Goal: Information Seeking & Learning: Learn about a topic

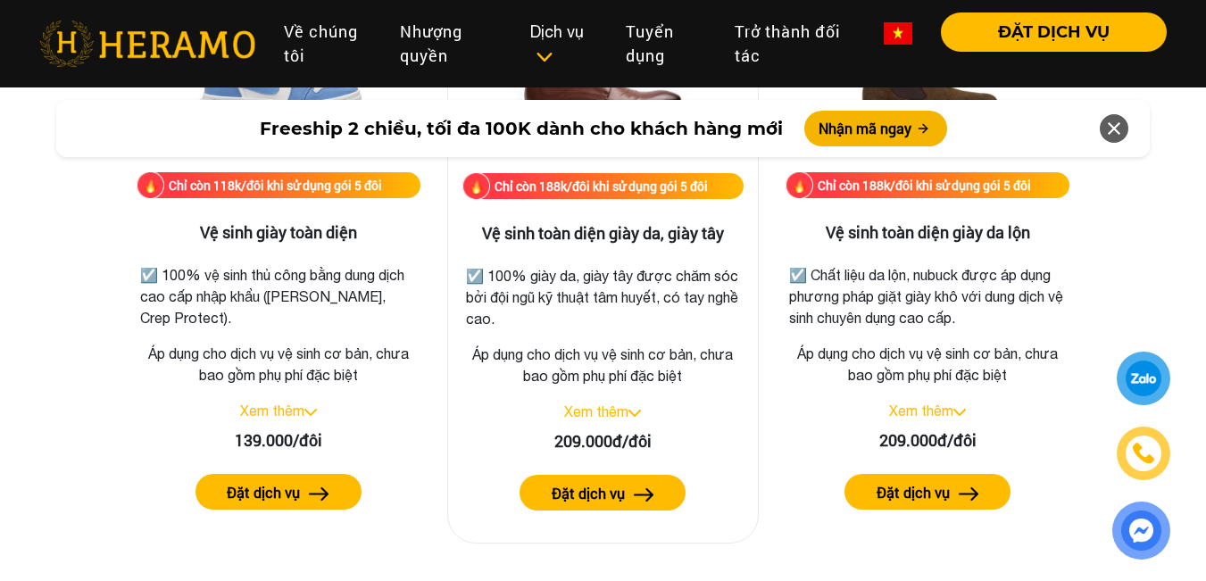
scroll to position [2618, 0]
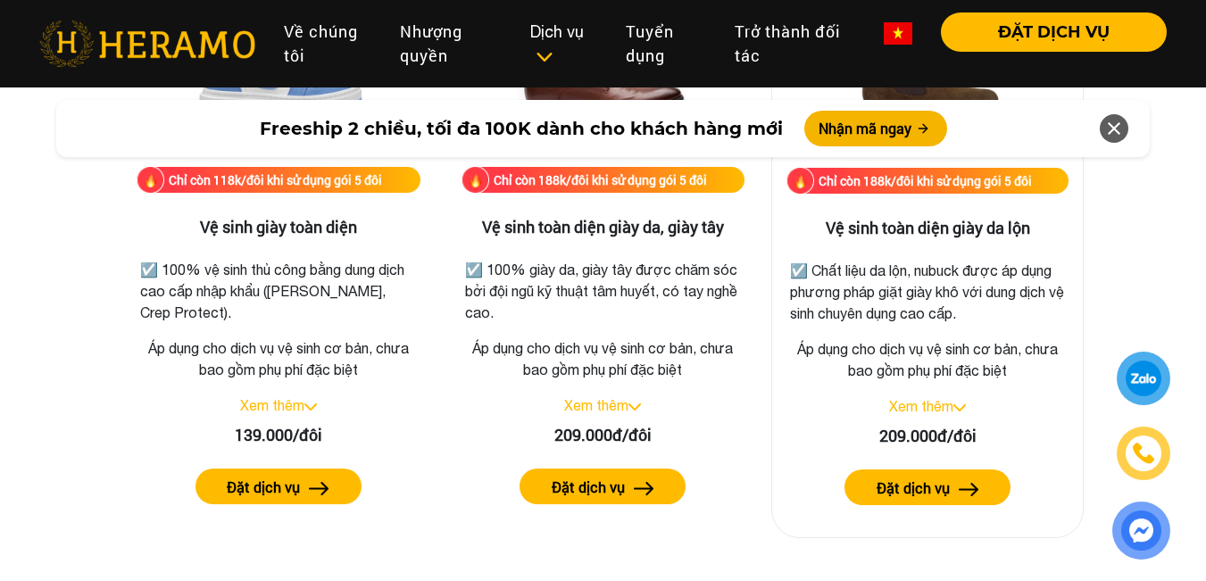
click at [944, 407] on link "Xem thêm" at bounding box center [921, 406] width 64 height 16
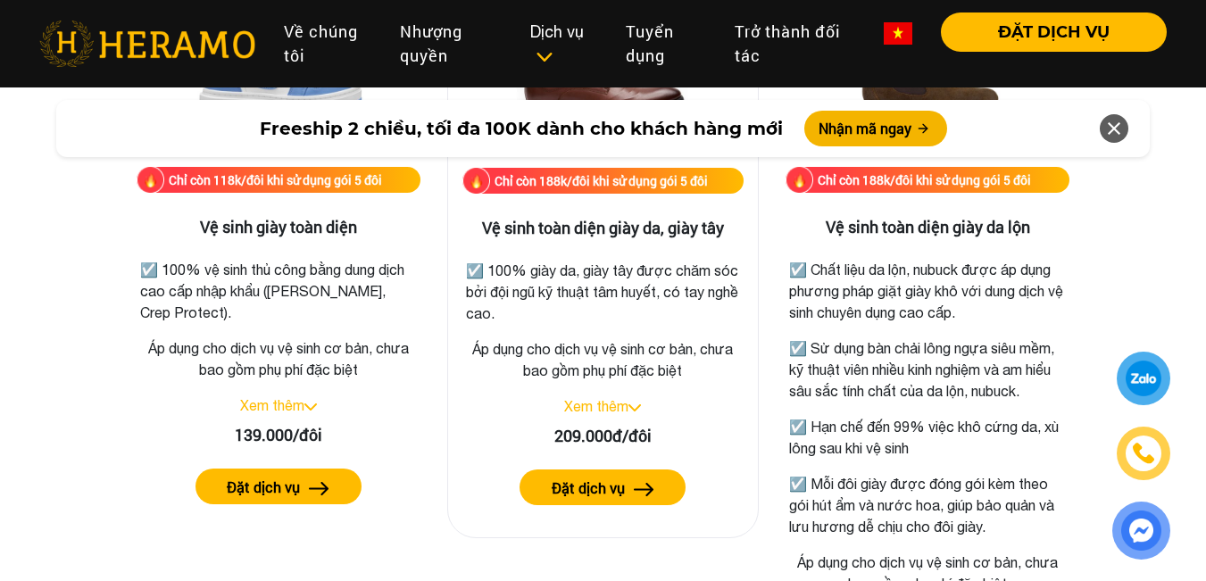
click at [634, 406] on img at bounding box center [634, 407] width 12 height 7
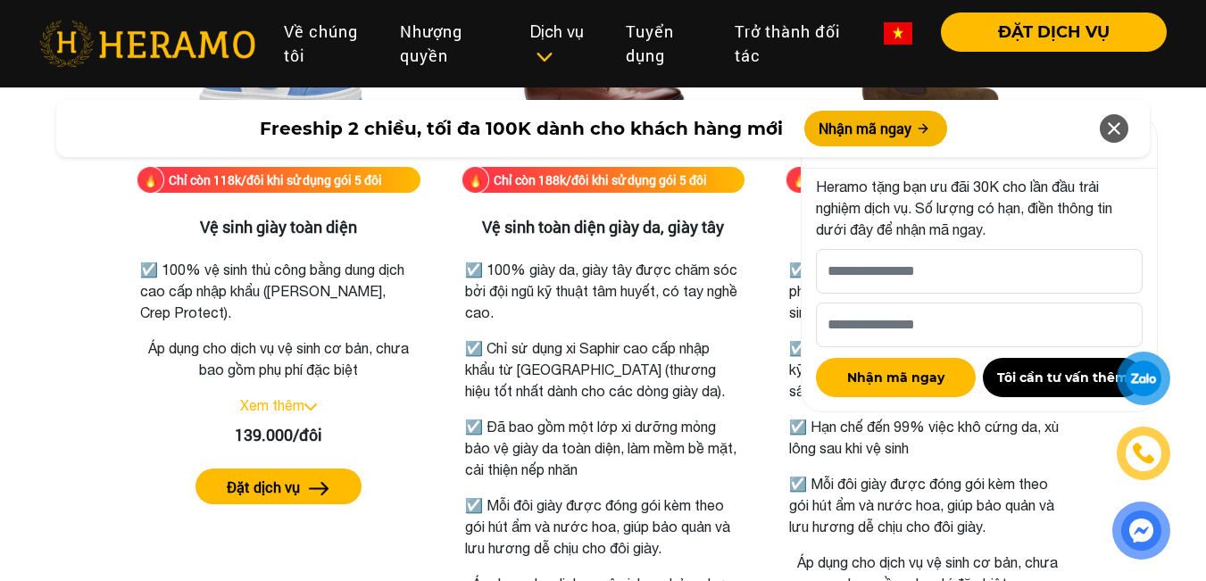
click at [1115, 137] on icon at bounding box center [1113, 128] width 21 height 32
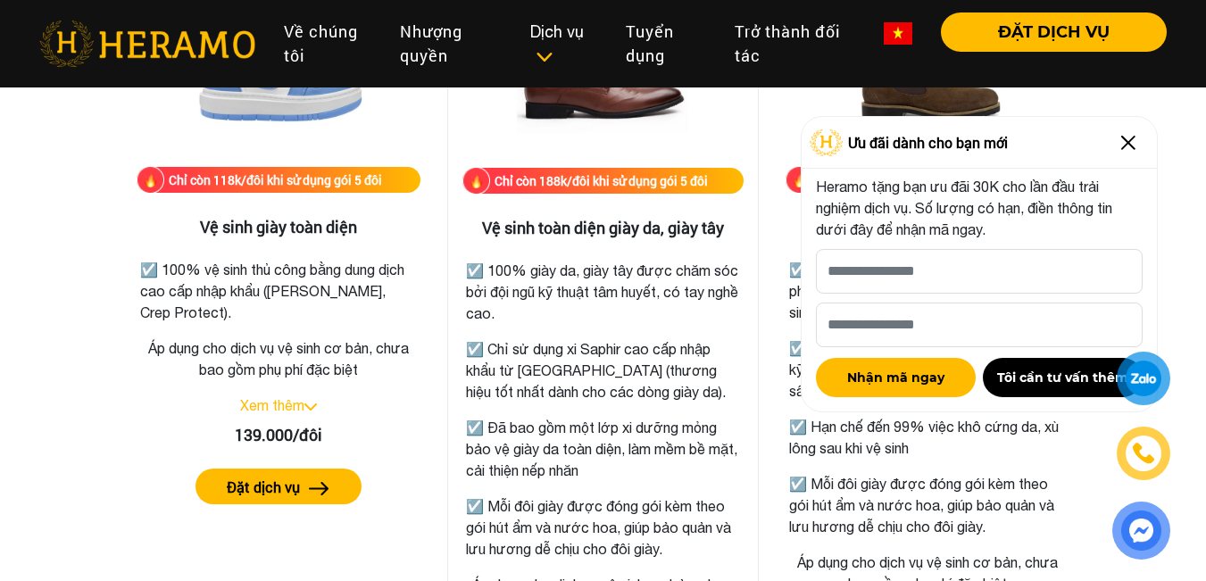
click at [648, 367] on p "☑️ Chỉ sử dụng xi Saphir cao cấp nhập khẩu từ [GEOGRAPHIC_DATA] (thương hiệu tố…" at bounding box center [603, 370] width 275 height 64
click at [1116, 145] on img at bounding box center [1128, 143] width 29 height 29
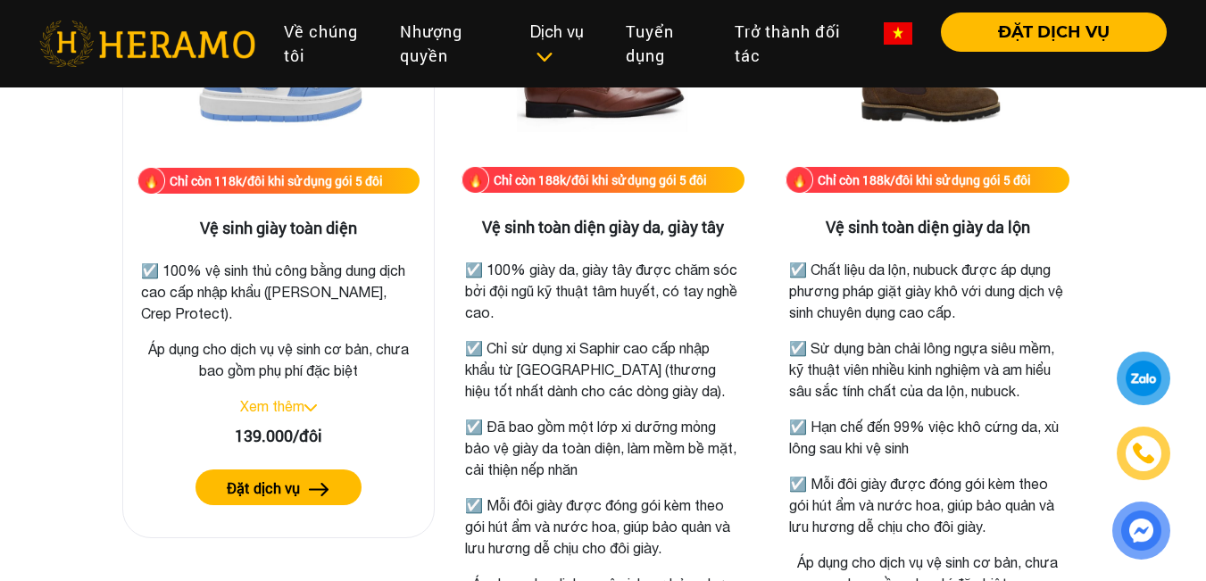
scroll to position [2619, 0]
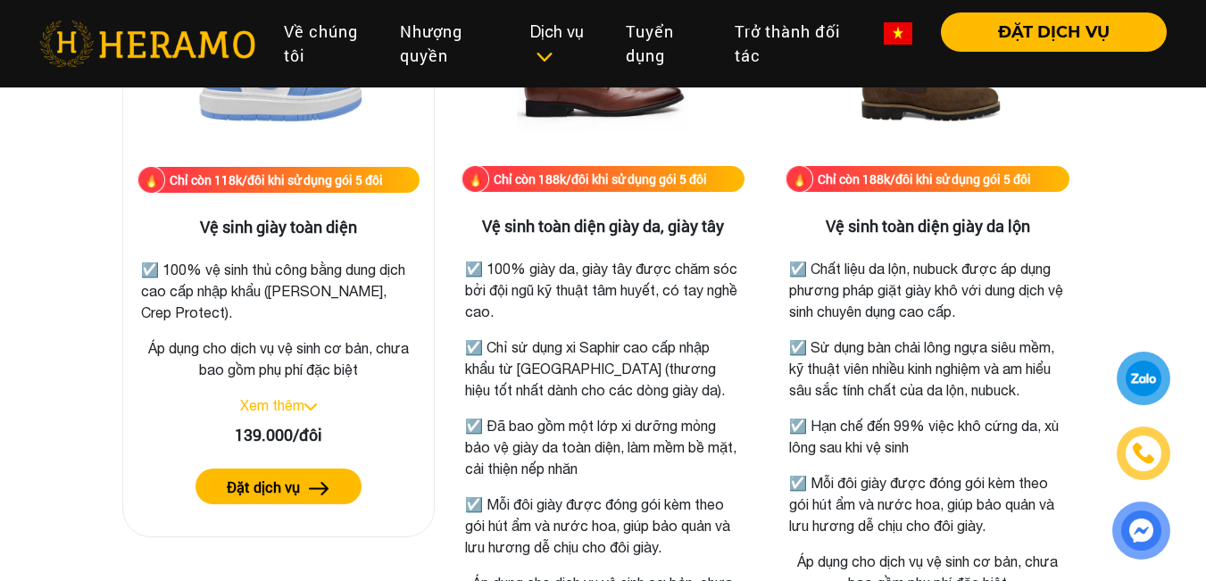
click at [297, 413] on div "Xem thêm" at bounding box center [278, 405] width 282 height 21
click at [297, 403] on link "Xem thêm" at bounding box center [272, 405] width 64 height 16
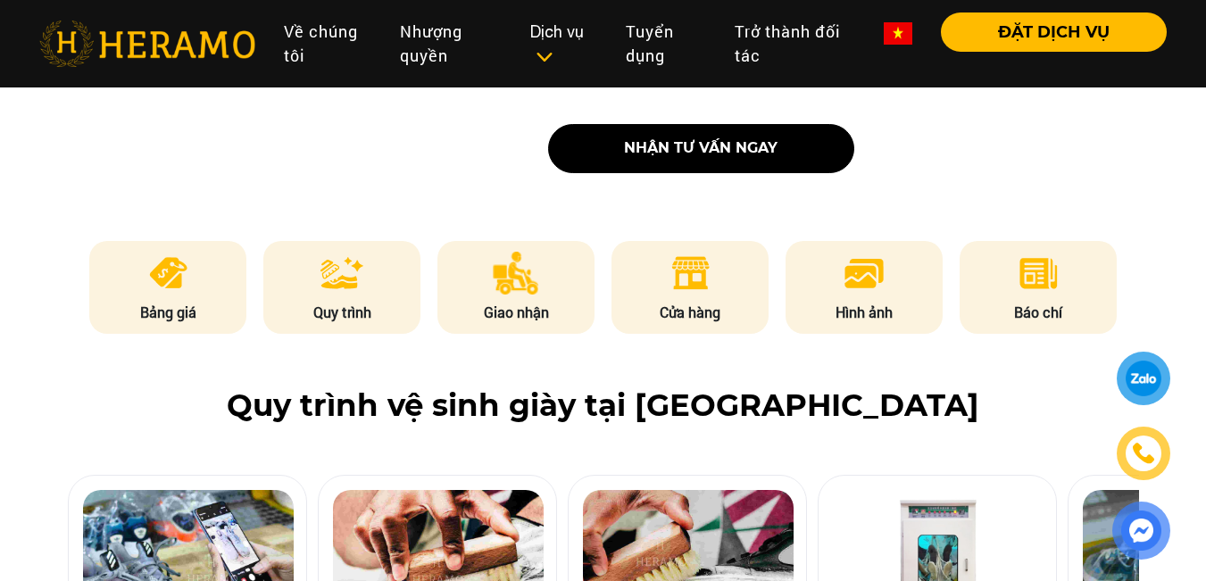
scroll to position [833, 0]
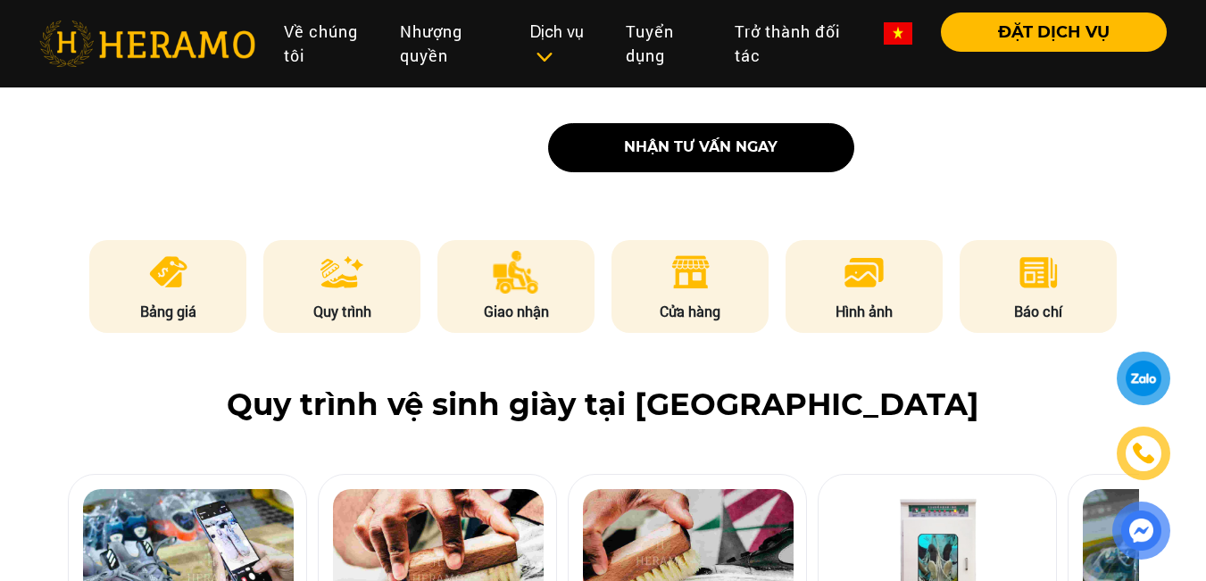
click at [1133, 378] on div at bounding box center [1144, 378] width 36 height 35
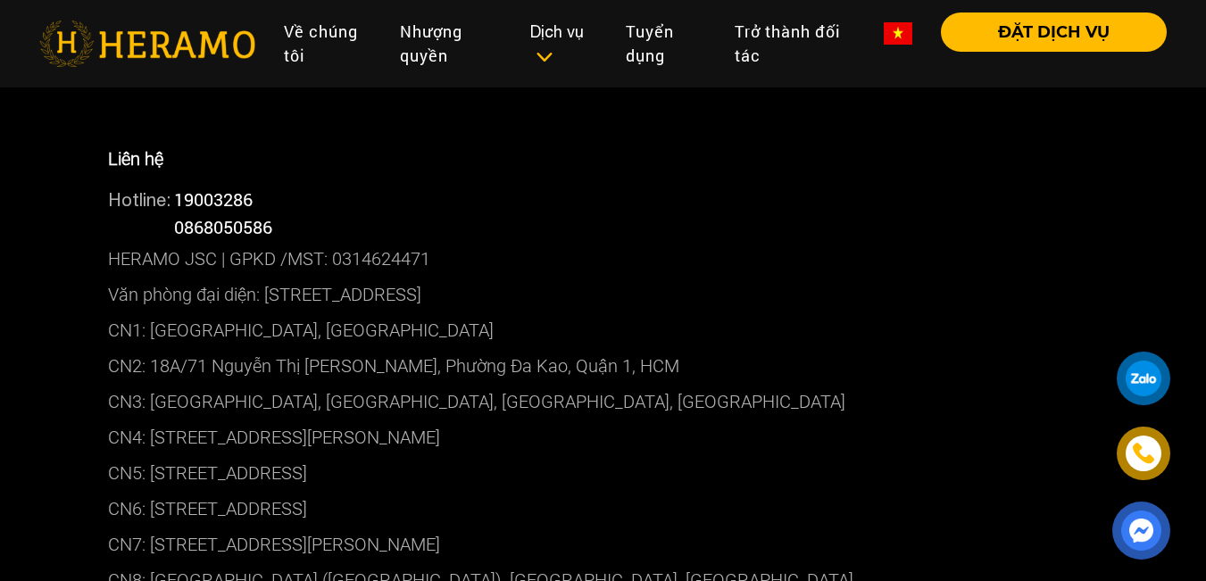
scroll to position [10241, 0]
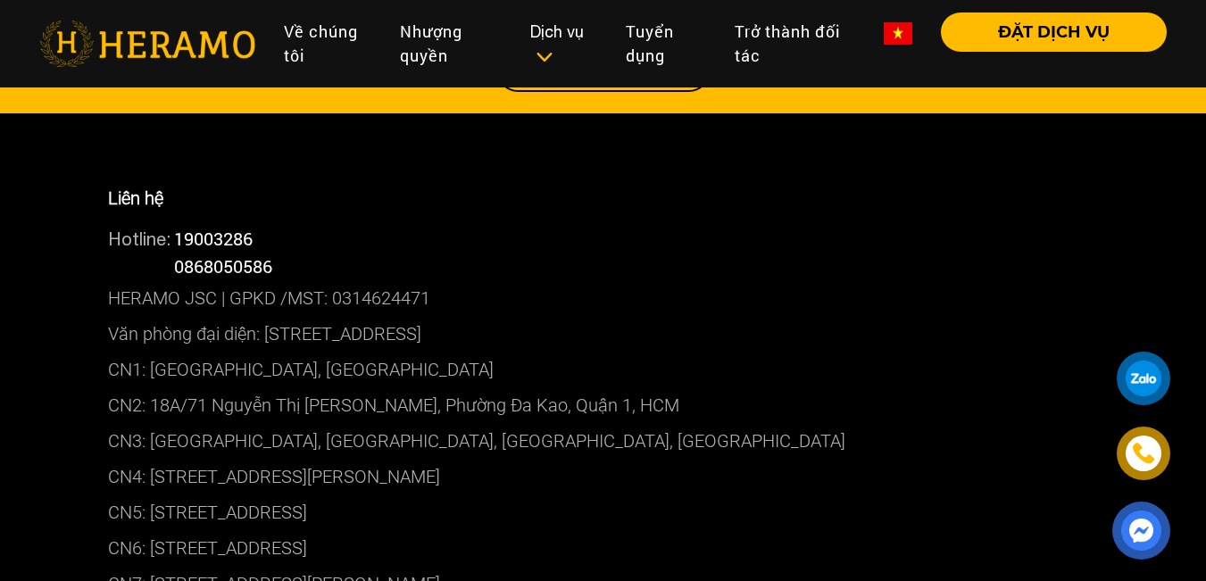
click at [339, 316] on p "Văn phòng đại diện: [STREET_ADDRESS]" at bounding box center [603, 334] width 991 height 36
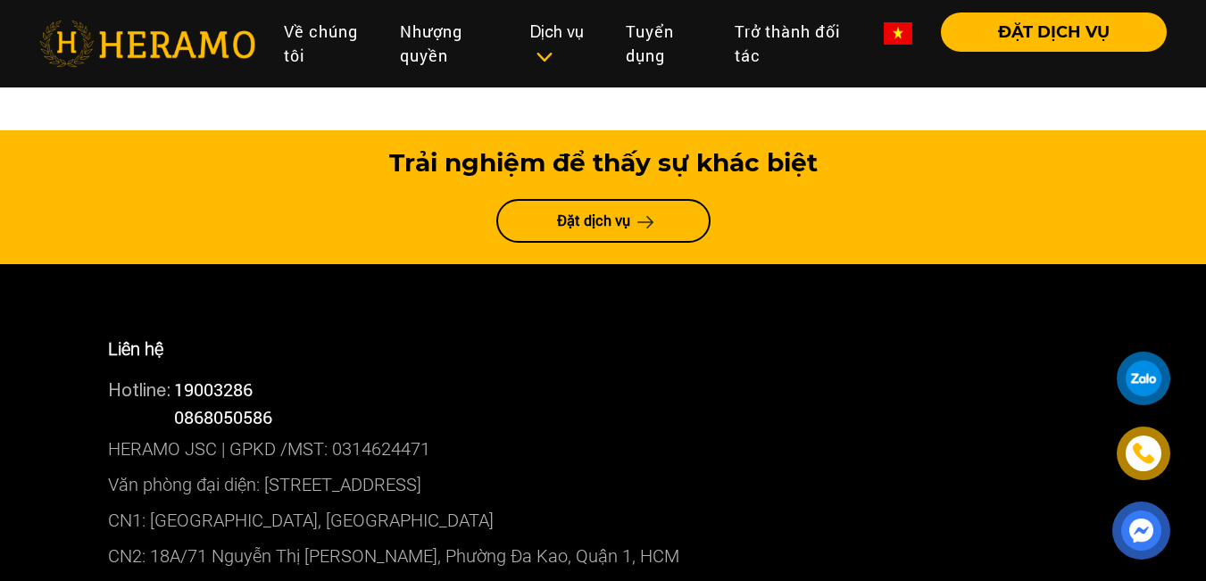
scroll to position [9765, 0]
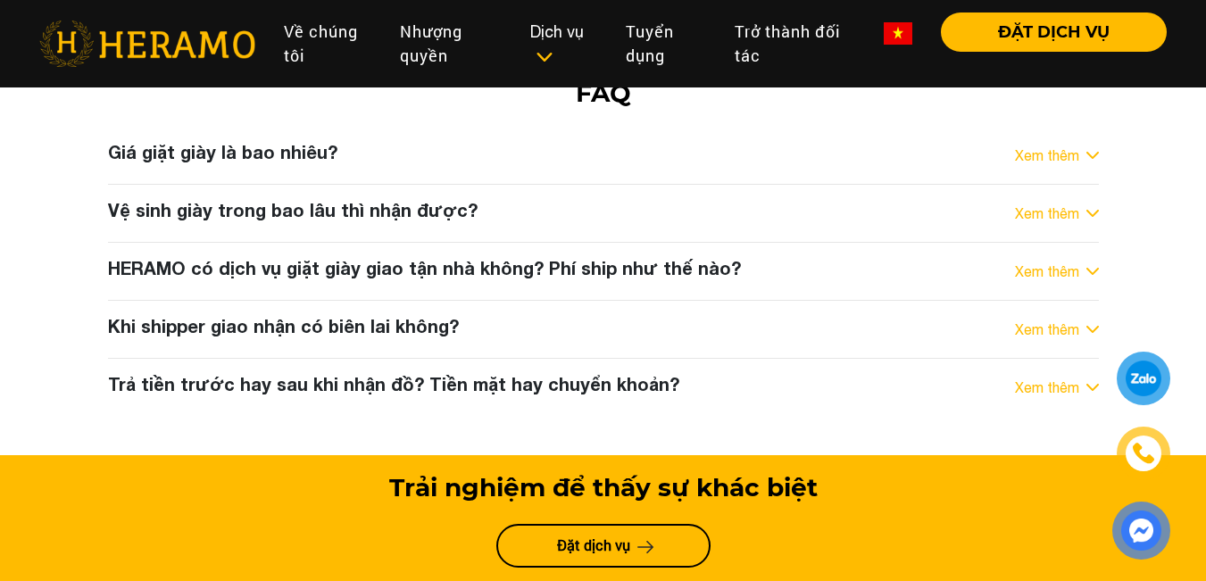
click at [1151, 384] on div at bounding box center [1144, 378] width 36 height 35
